Goal: Book appointment/travel/reservation

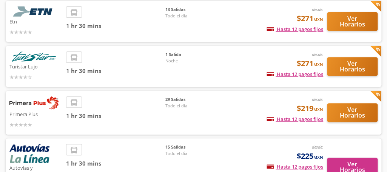
scroll to position [63, 0]
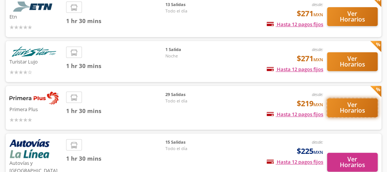
click at [350, 105] on button "Ver Horarios" at bounding box center [352, 107] width 51 height 19
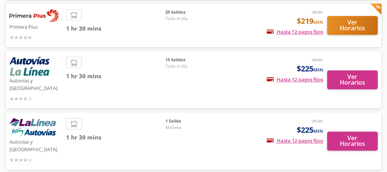
scroll to position [153, 0]
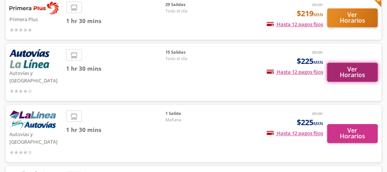
click at [341, 67] on button "Ver Horarios" at bounding box center [352, 72] width 51 height 19
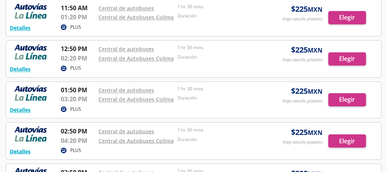
scroll to position [244, 0]
